Goal: Navigation & Orientation: Understand site structure

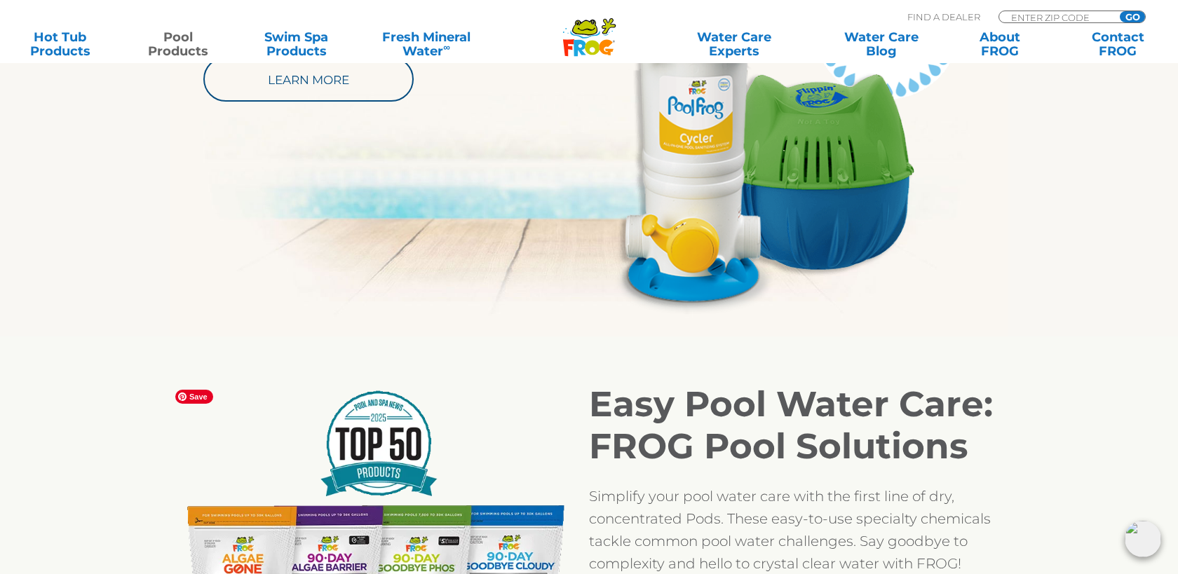
scroll to position [599, 0]
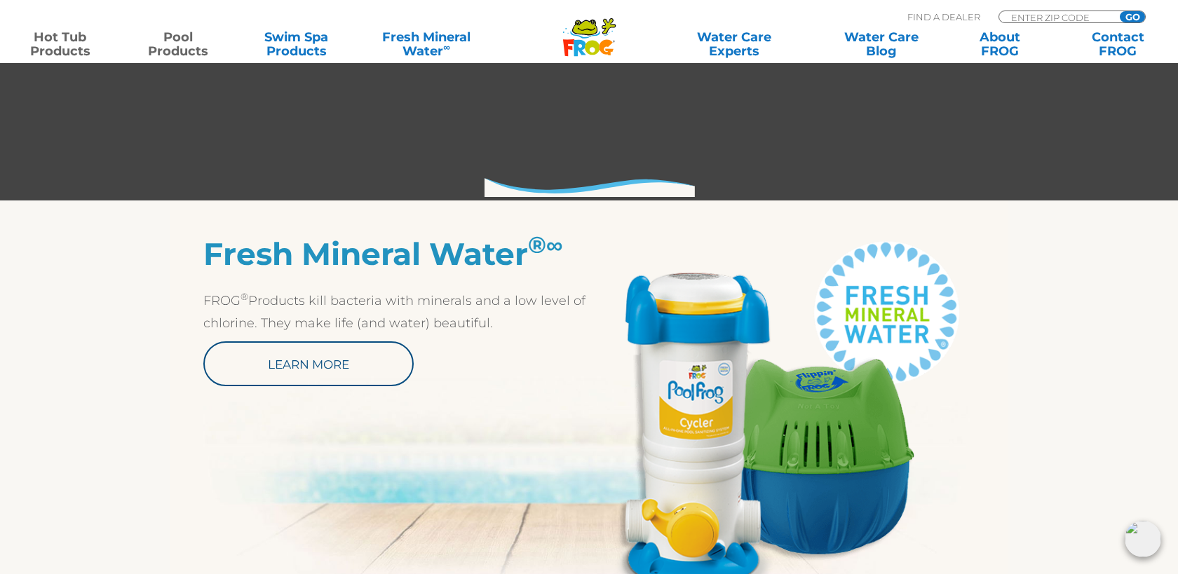
click at [72, 35] on link "Hot Tub Products" at bounding box center [60, 44] width 92 height 28
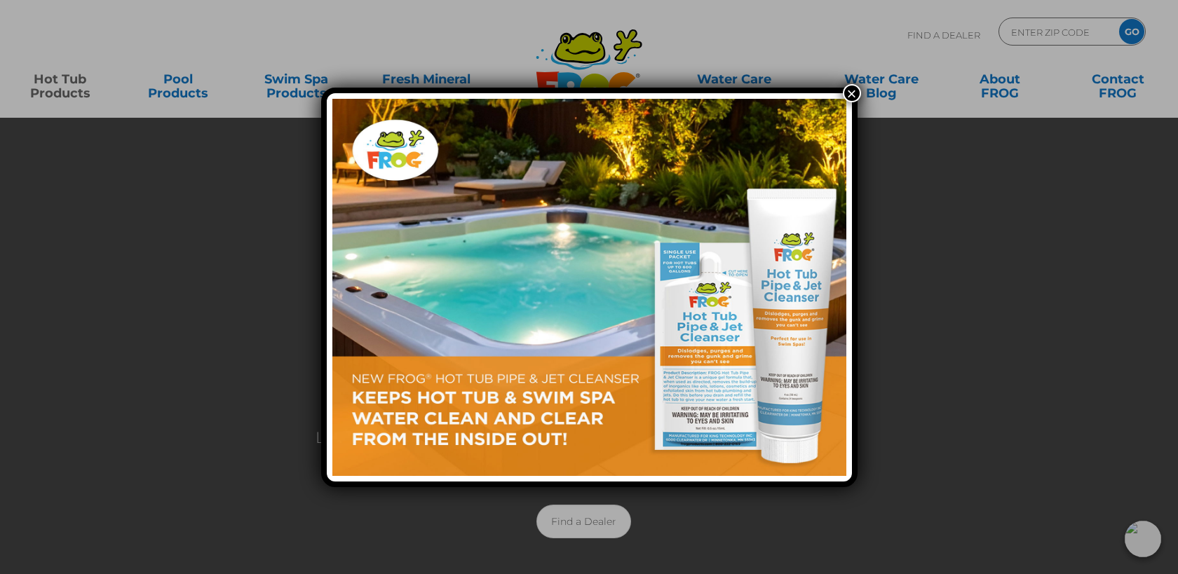
click at [100, 180] on div "×" at bounding box center [589, 287] width 1178 height 574
click at [140, 51] on div "×" at bounding box center [589, 287] width 1178 height 574
click at [172, 78] on div "×" at bounding box center [589, 287] width 1178 height 574
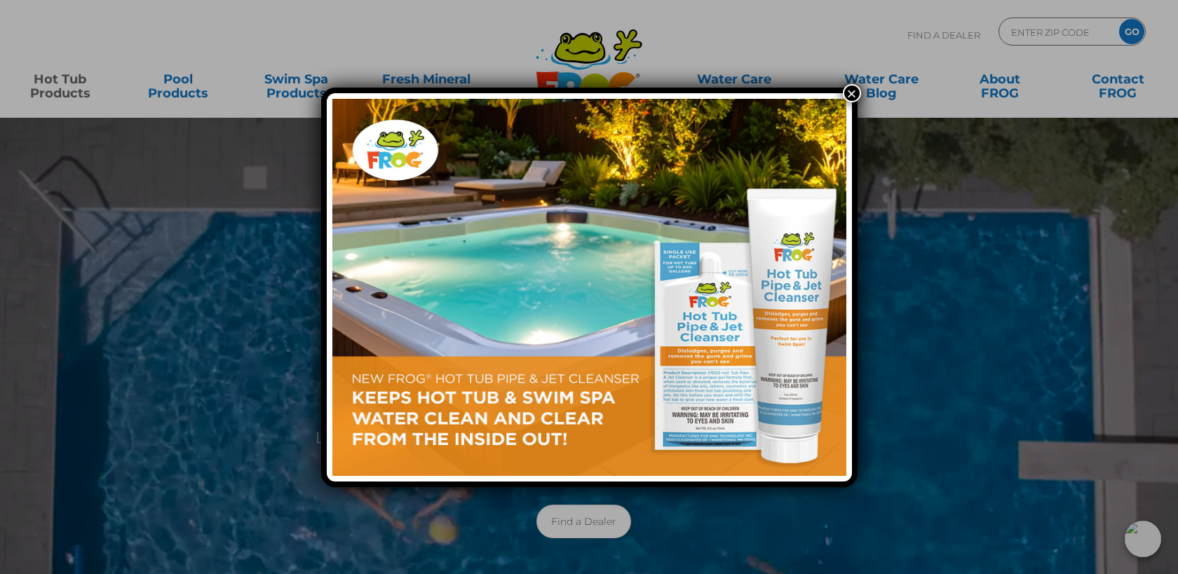
click at [848, 84] on button "×" at bounding box center [852, 93] width 18 height 18
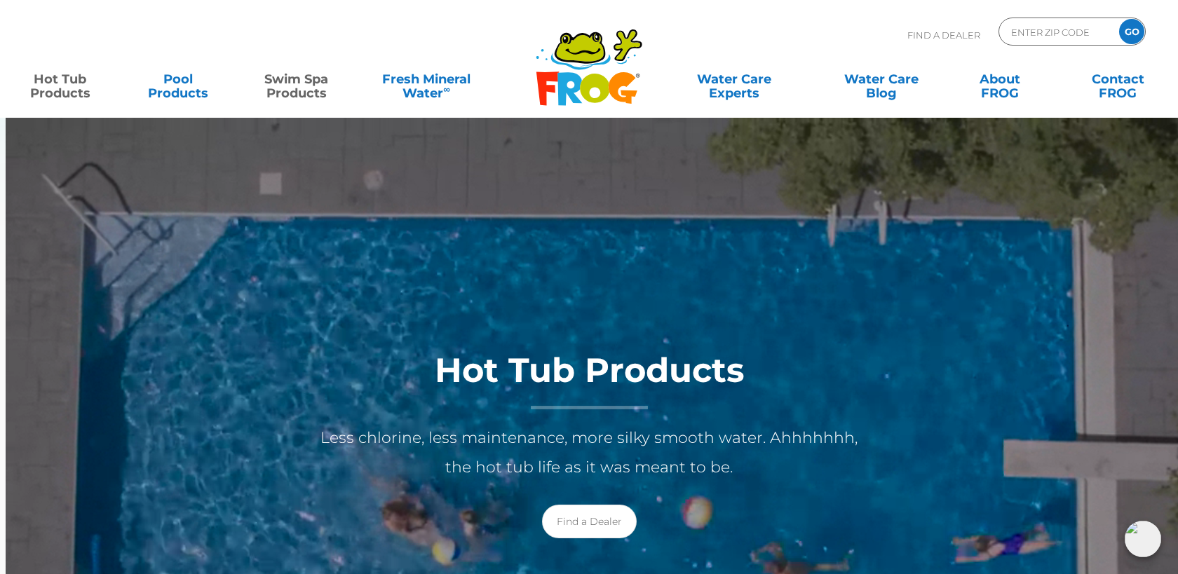
click at [304, 85] on link "Swim Spa Products" at bounding box center [296, 79] width 92 height 28
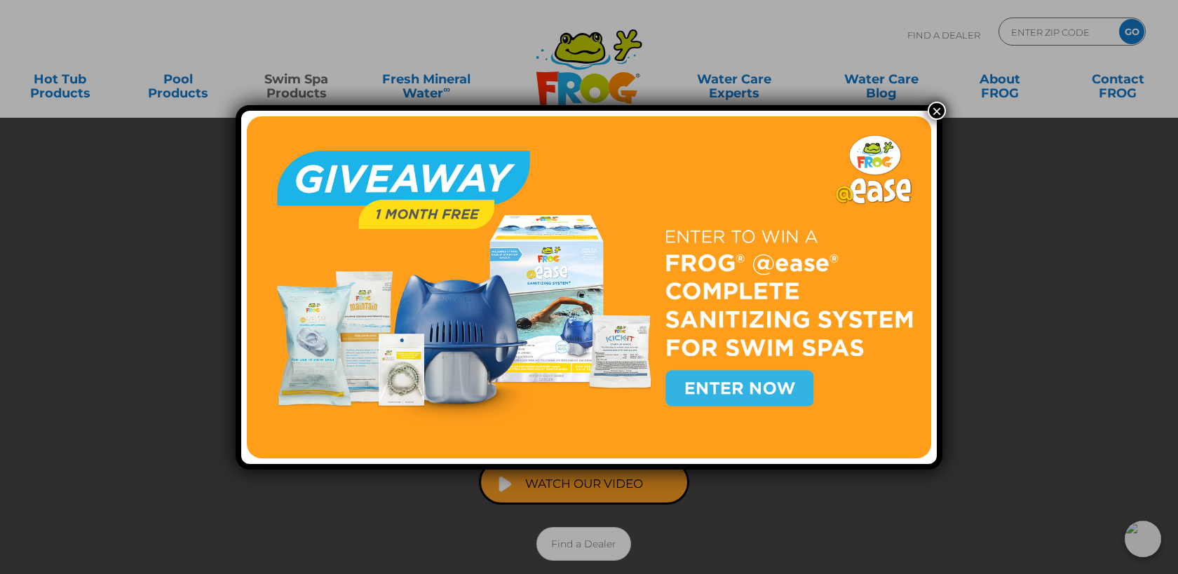
click at [939, 107] on button "×" at bounding box center [937, 111] width 18 height 18
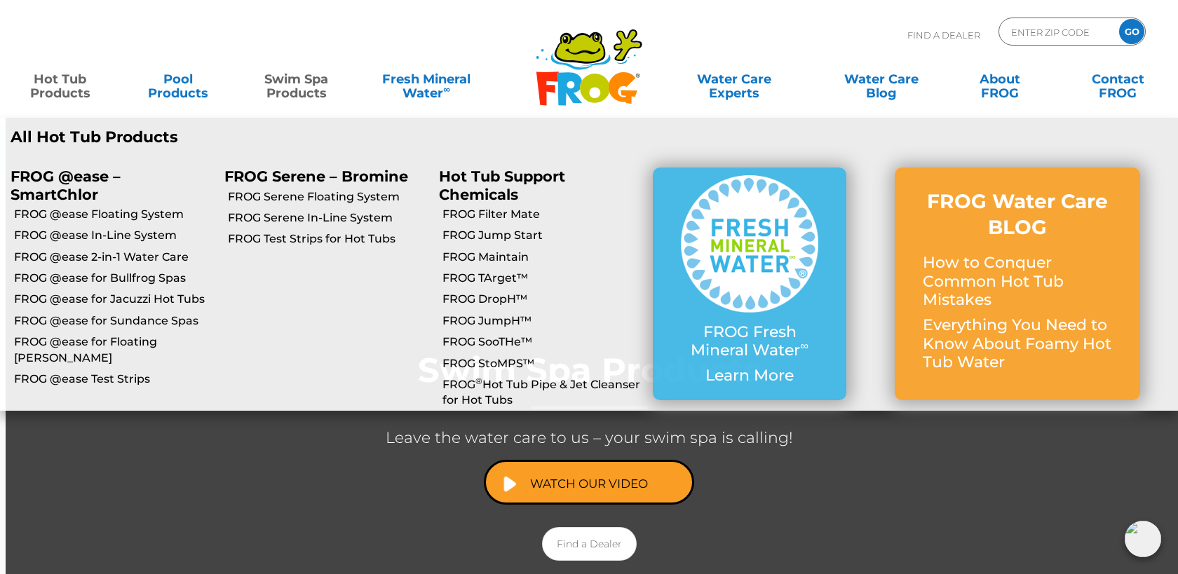
click at [68, 86] on link "Hot Tub Products" at bounding box center [60, 79] width 92 height 28
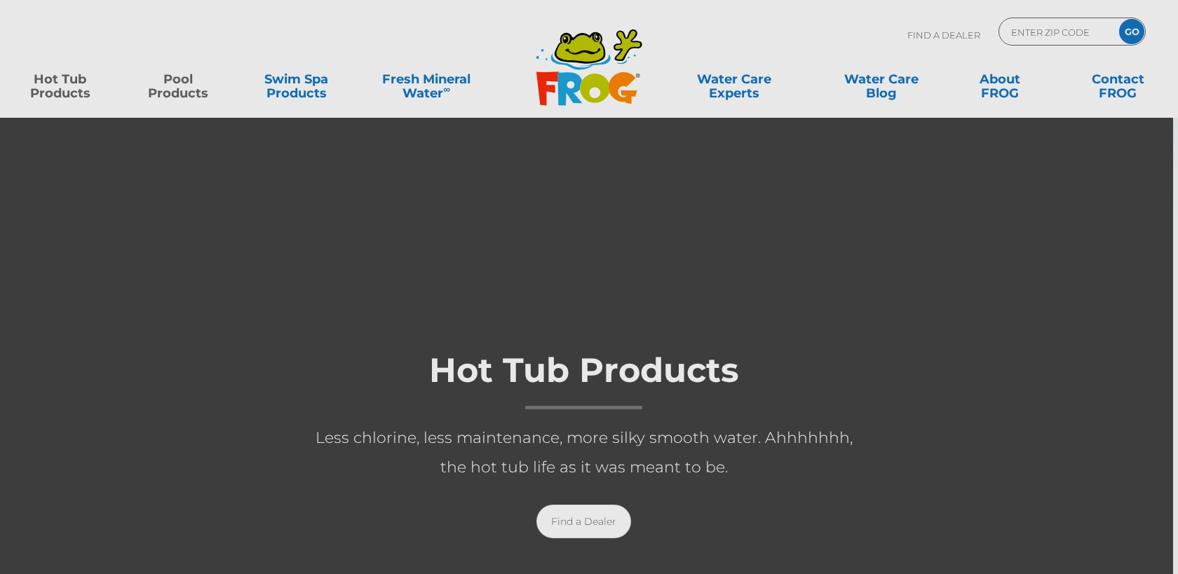
click at [162, 84] on body ".st130{clip-path:url(#SVGID_2_);fill-rule:evenodd;clip-rule:evenodd;fill:#C3CC0…" at bounding box center [589, 287] width 1178 height 574
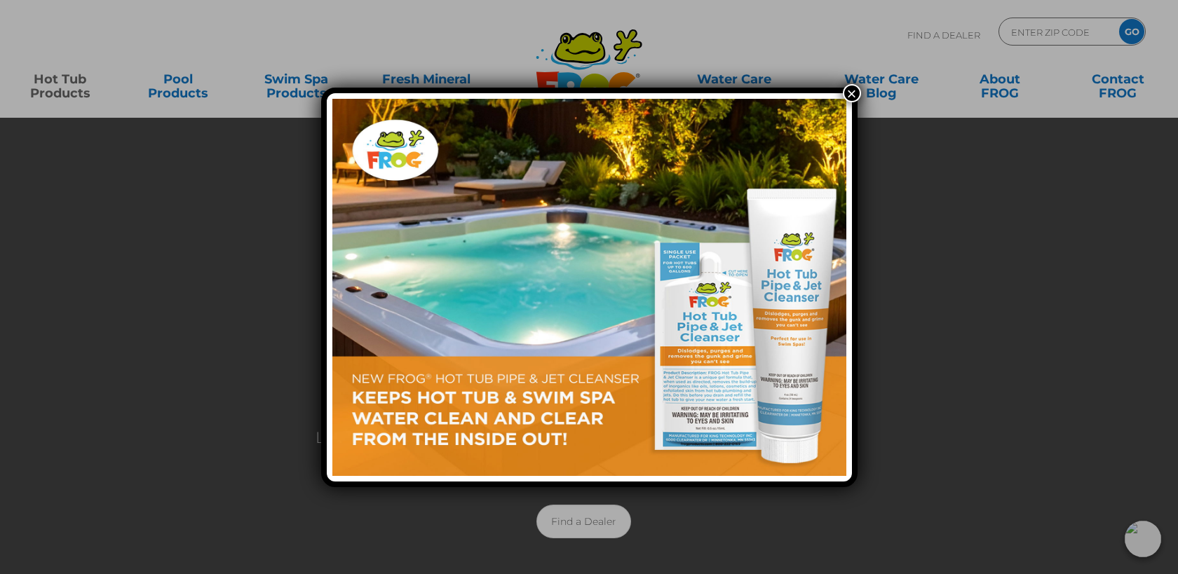
click at [314, 136] on div "×" at bounding box center [589, 287] width 1178 height 574
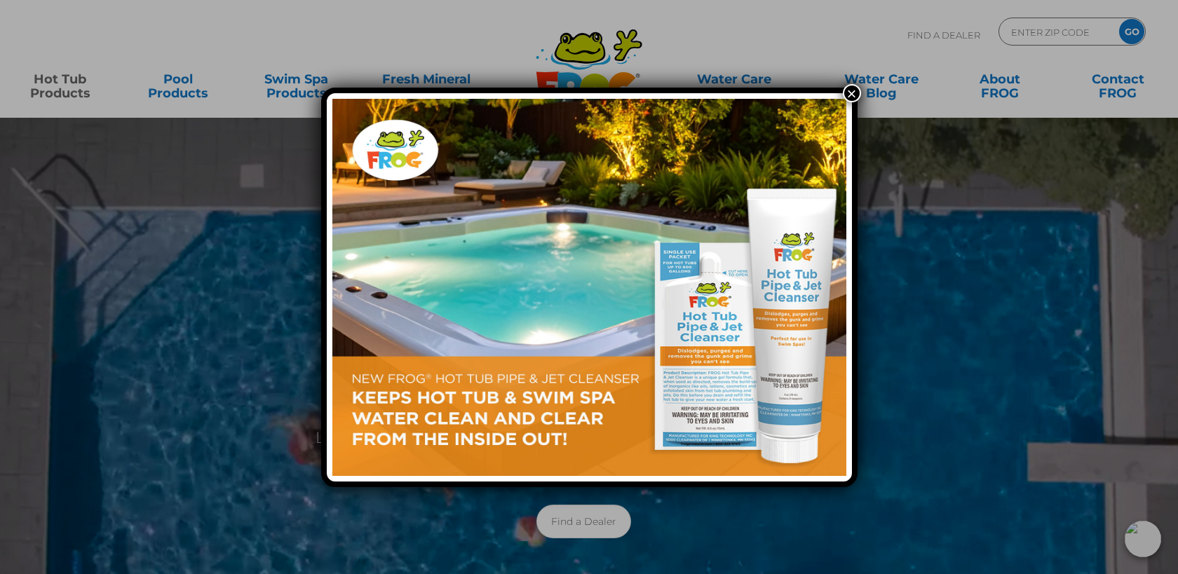
click at [308, 95] on div "×" at bounding box center [589, 287] width 1178 height 574
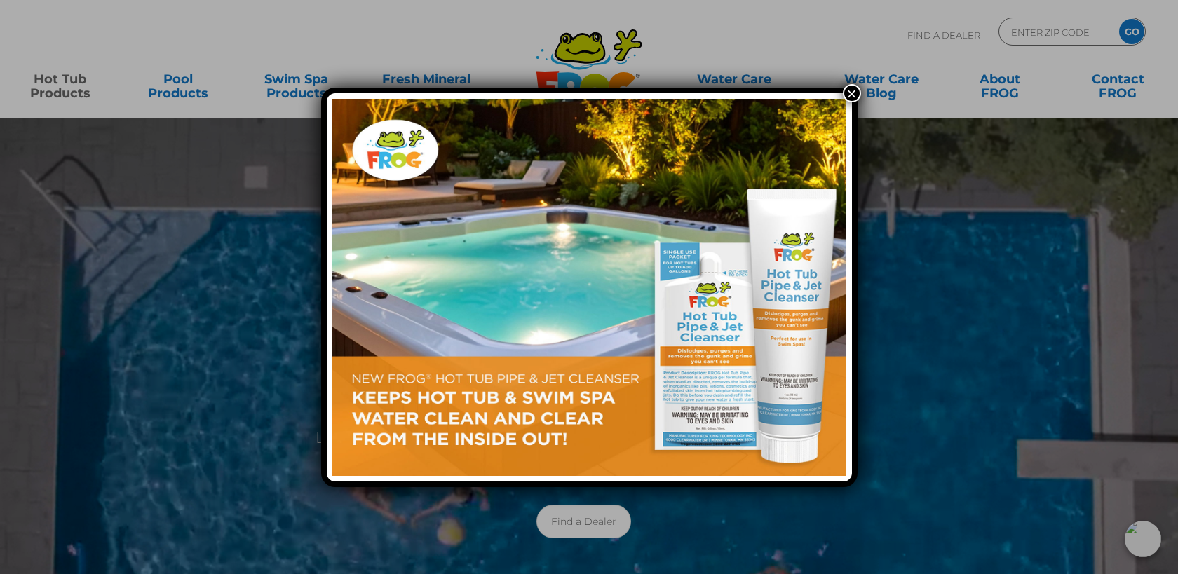
click at [851, 86] on button "×" at bounding box center [852, 93] width 18 height 18
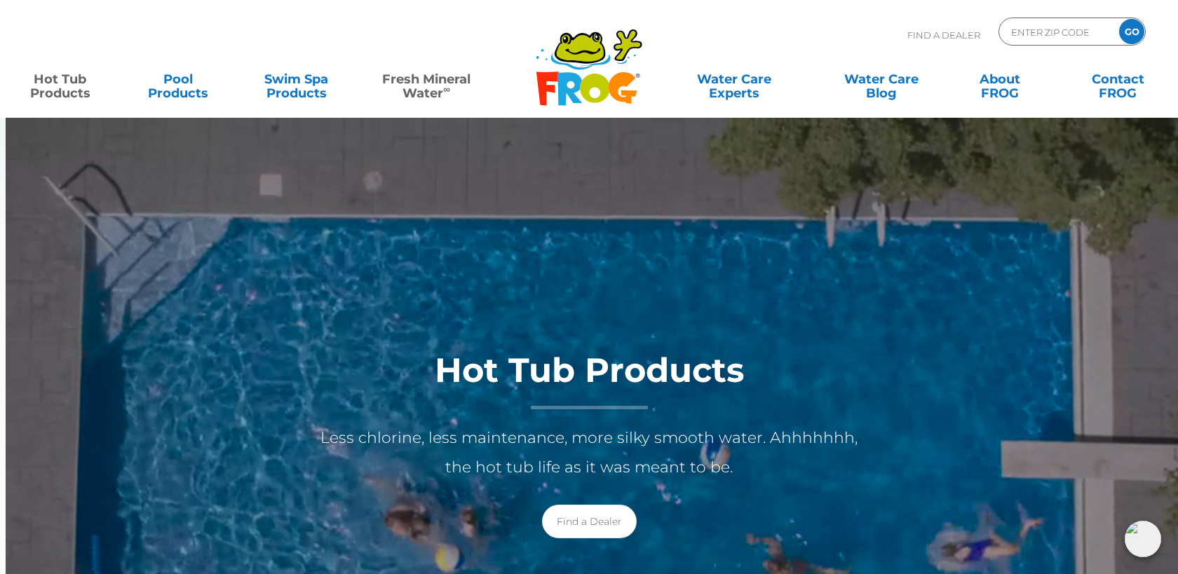
click at [429, 93] on link "Fresh Mineral Water ∞" at bounding box center [426, 79] width 115 height 28
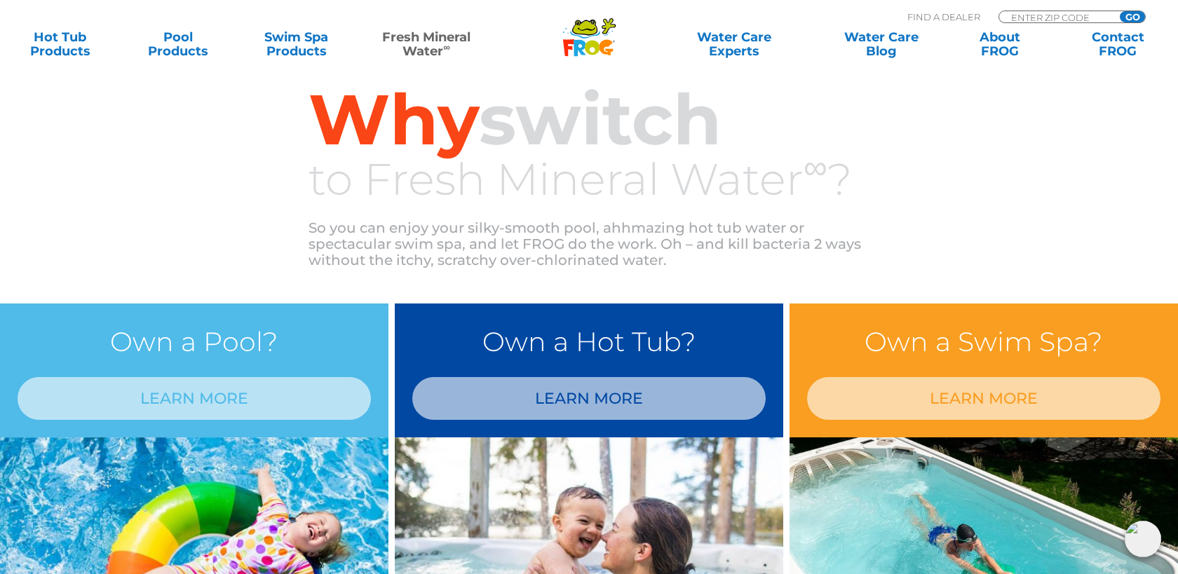
scroll to position [969, 0]
